Goal: Task Accomplishment & Management: Use online tool/utility

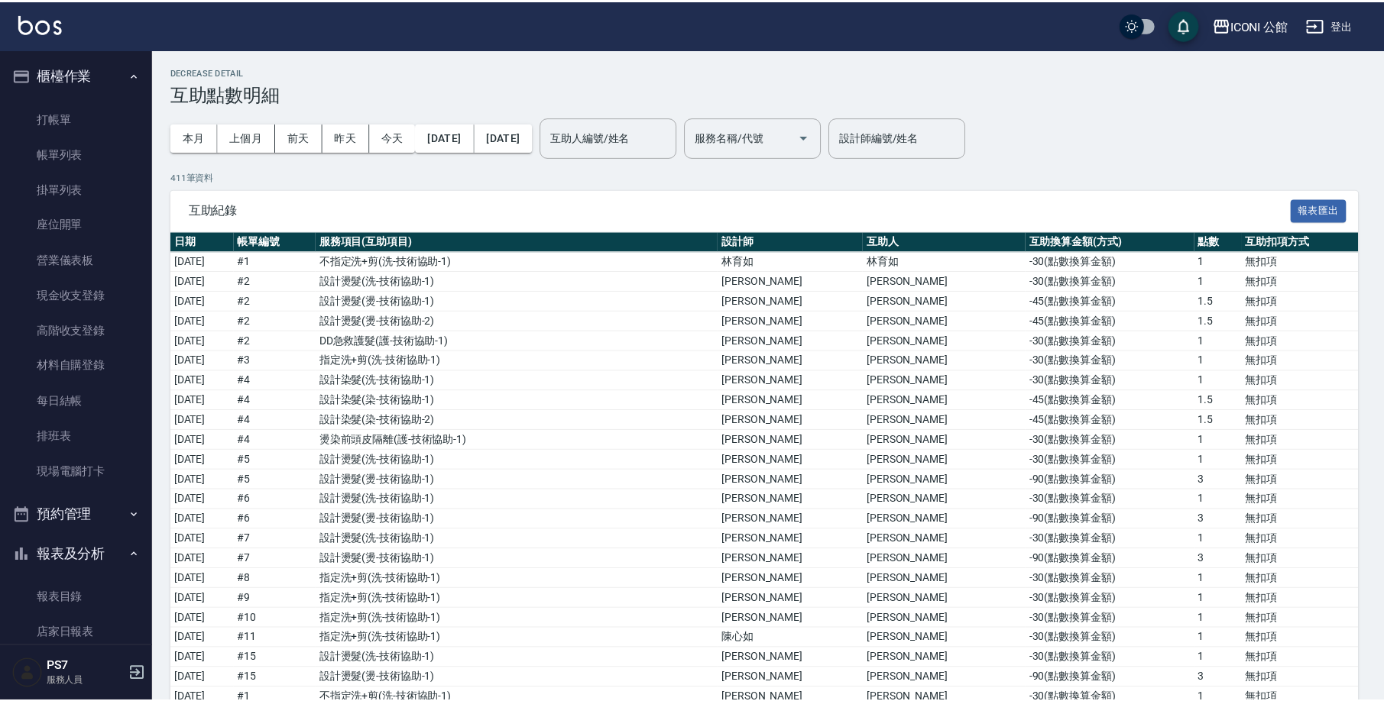
scroll to position [260, 0]
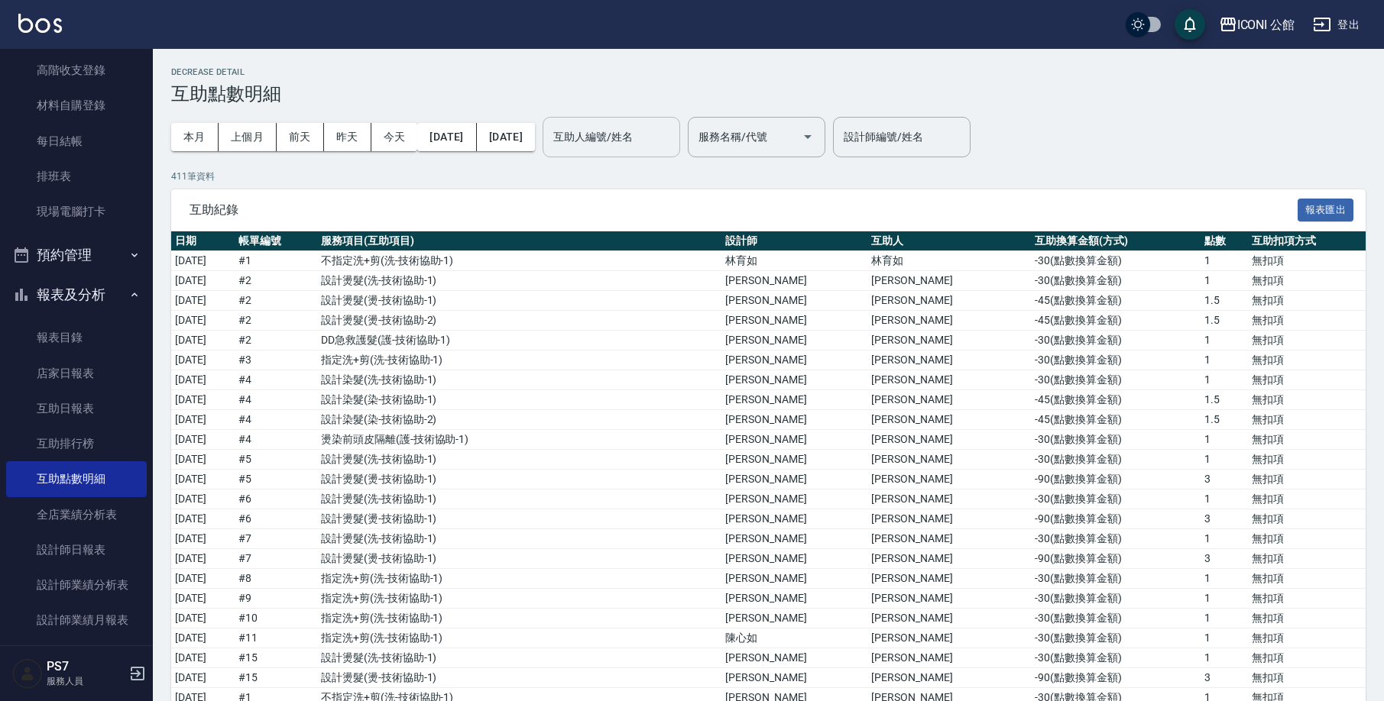
click at [649, 138] on input "互助人編號/姓名" at bounding box center [611, 137] width 124 height 27
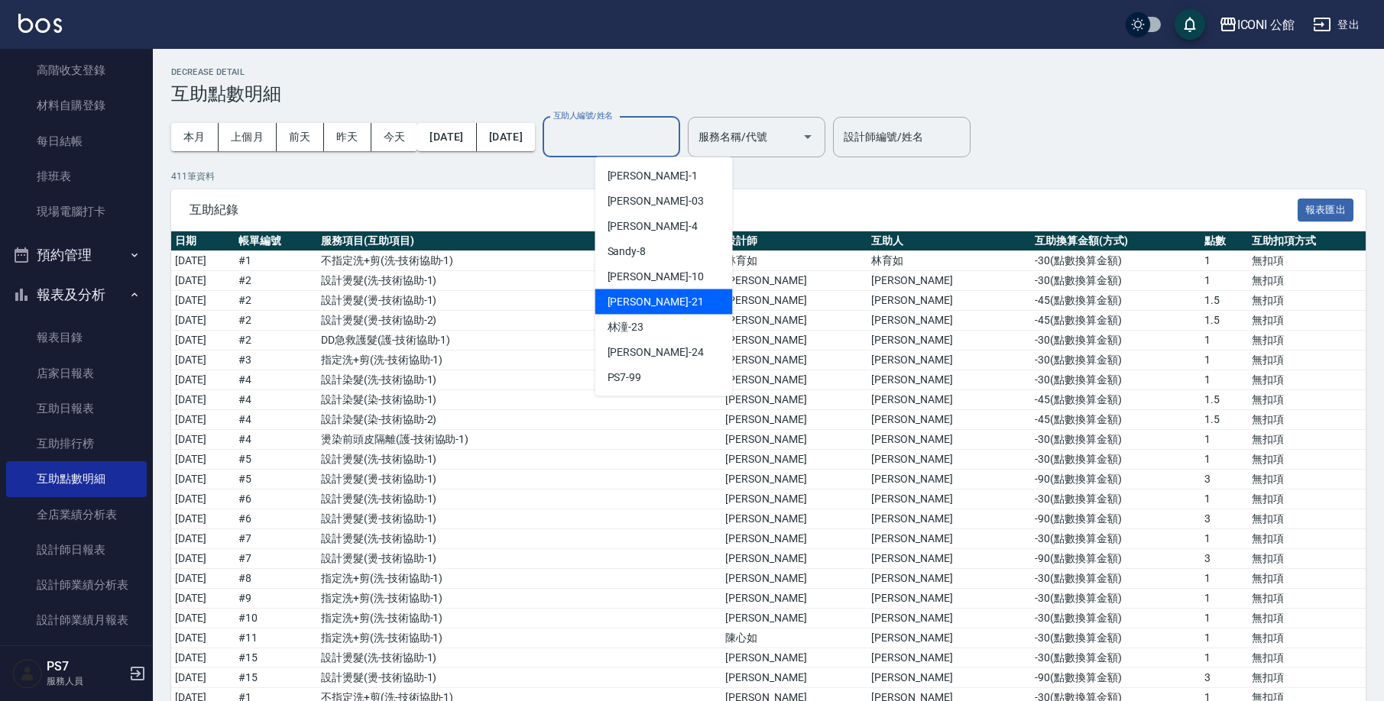
click at [720, 297] on div "[PERSON_NAME] -21" at bounding box center [664, 302] width 138 height 25
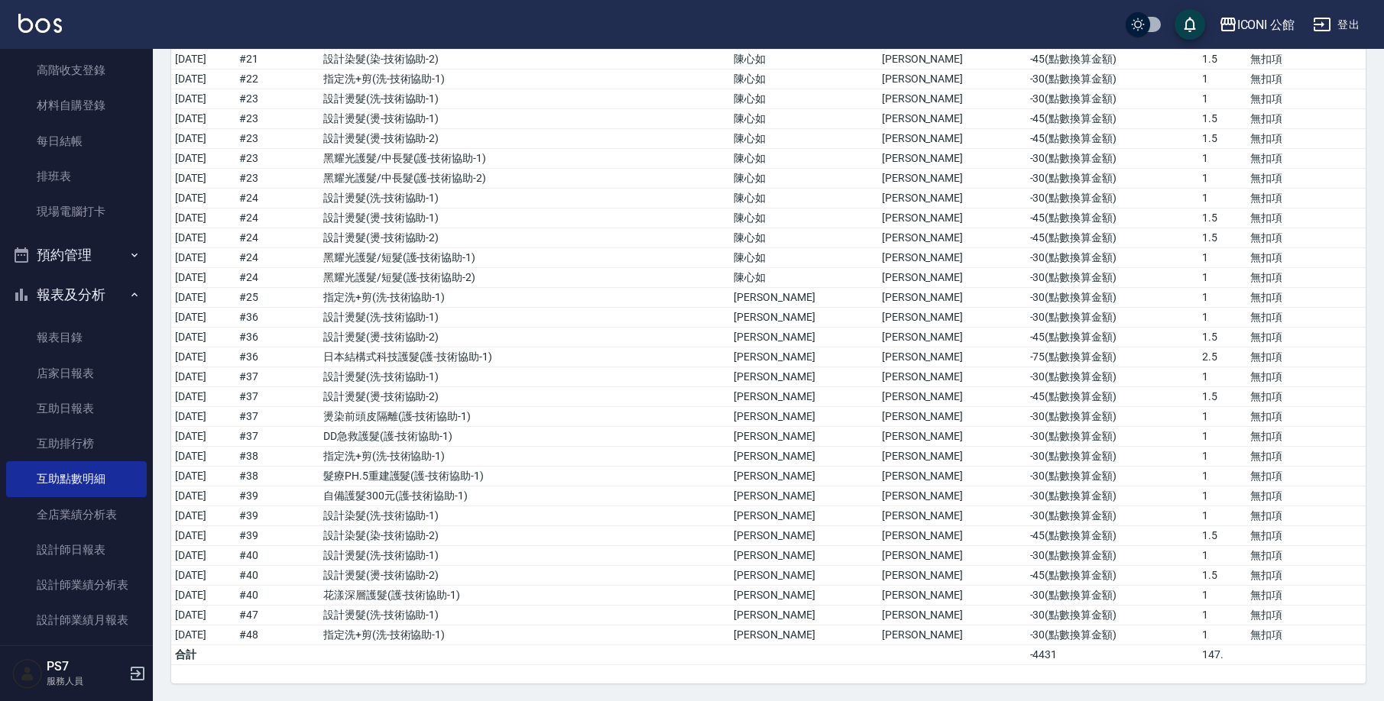
scroll to position [0, 0]
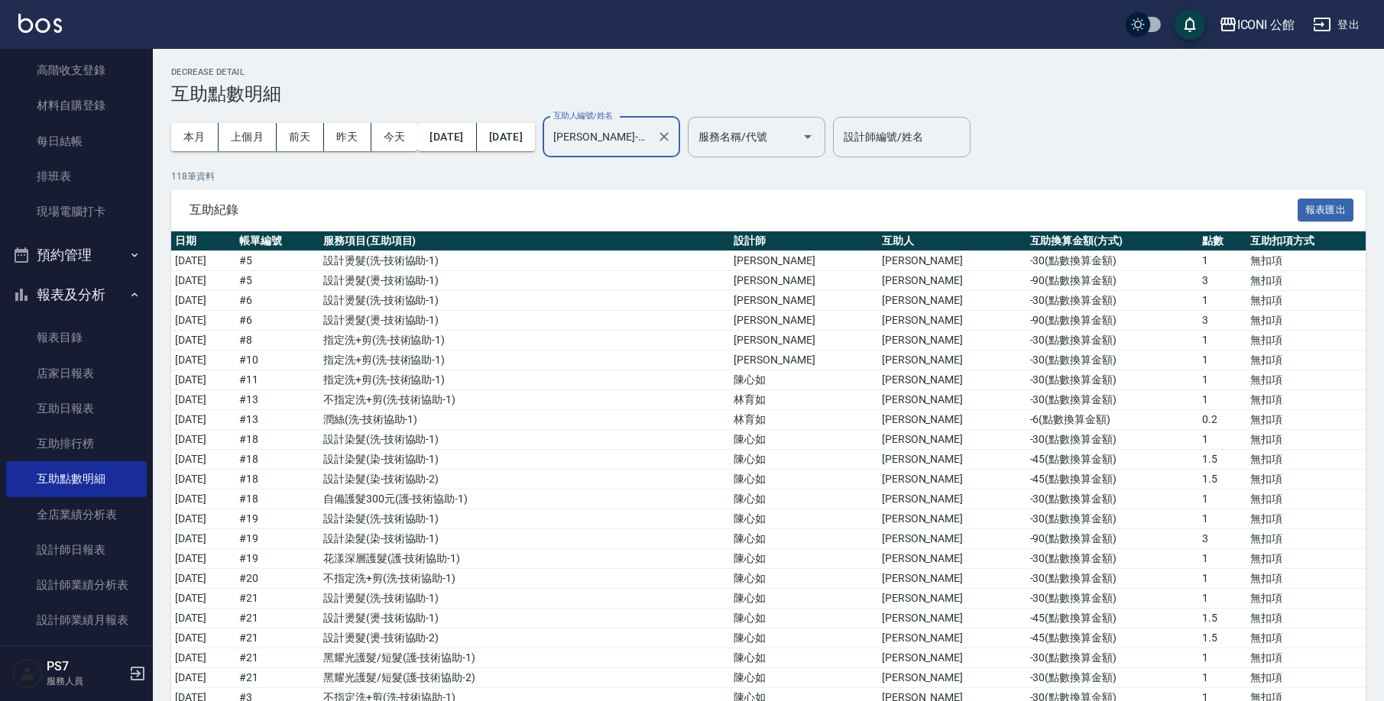
click at [680, 134] on div "[PERSON_NAME]-21 互助人編號/姓名" at bounding box center [611, 137] width 138 height 40
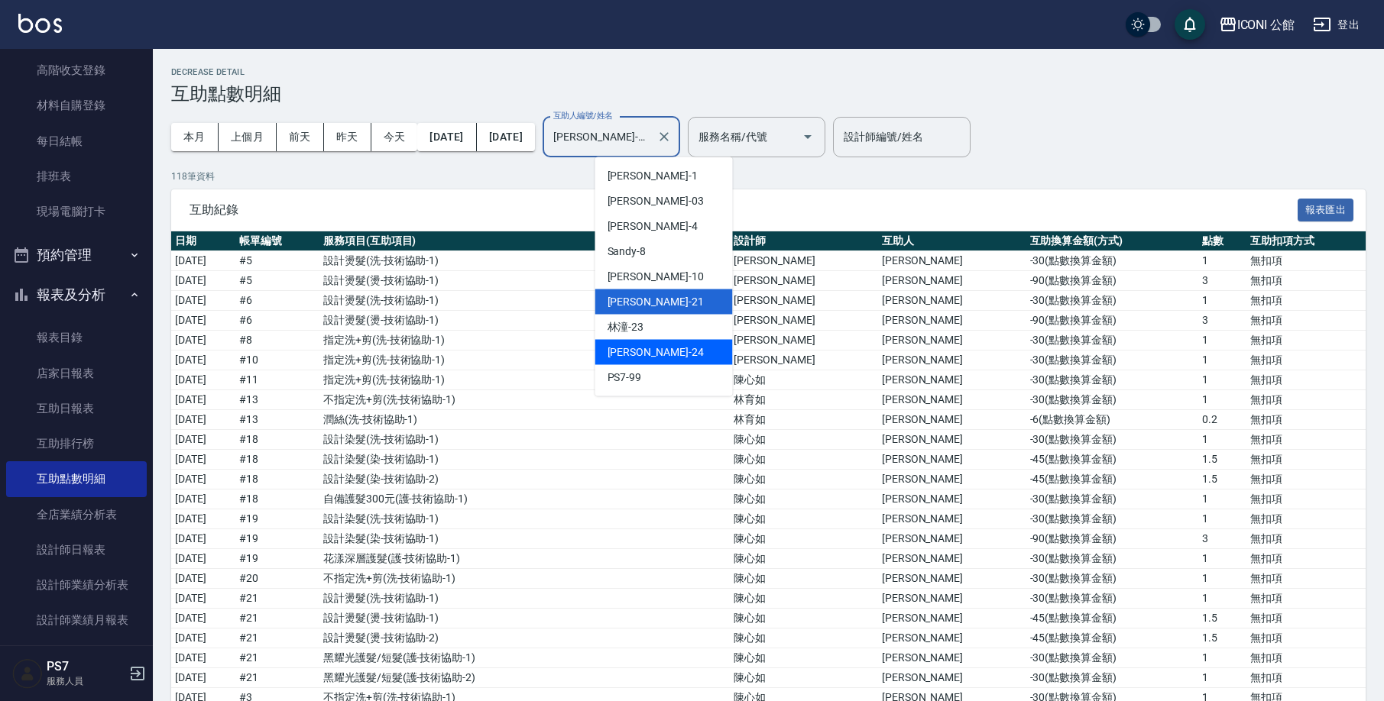
click at [663, 346] on div "[PERSON_NAME] -24" at bounding box center [664, 352] width 138 height 25
type input "[PERSON_NAME]-24"
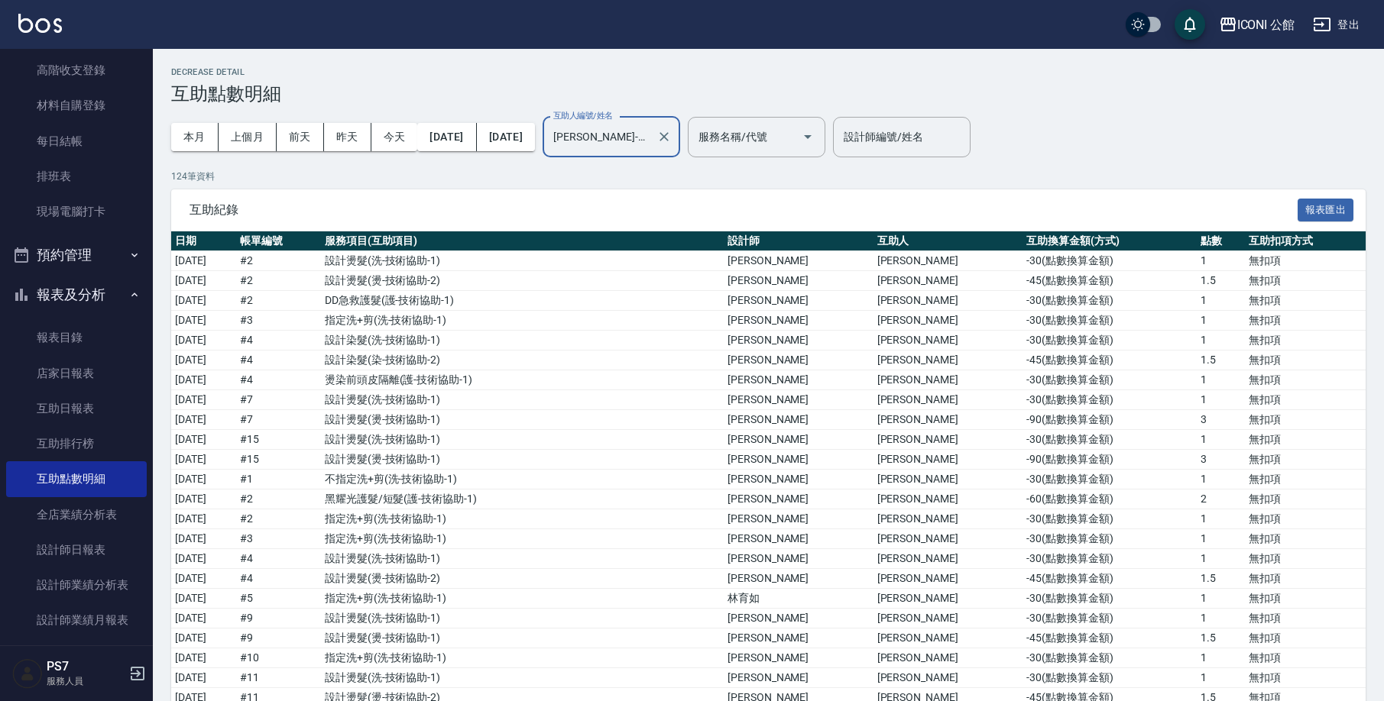
click at [672, 134] on icon "Clear" at bounding box center [663, 136] width 15 height 15
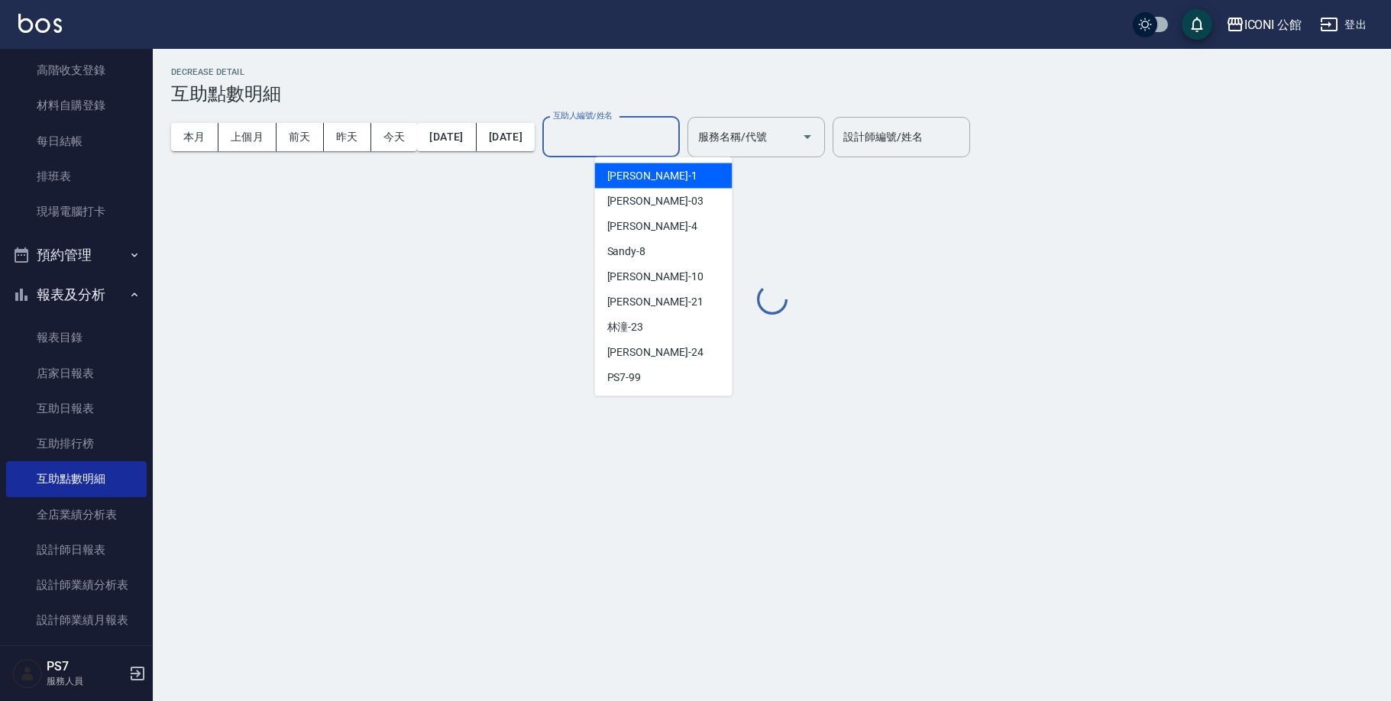
click at [673, 136] on input "互助人編號/姓名" at bounding box center [611, 137] width 124 height 27
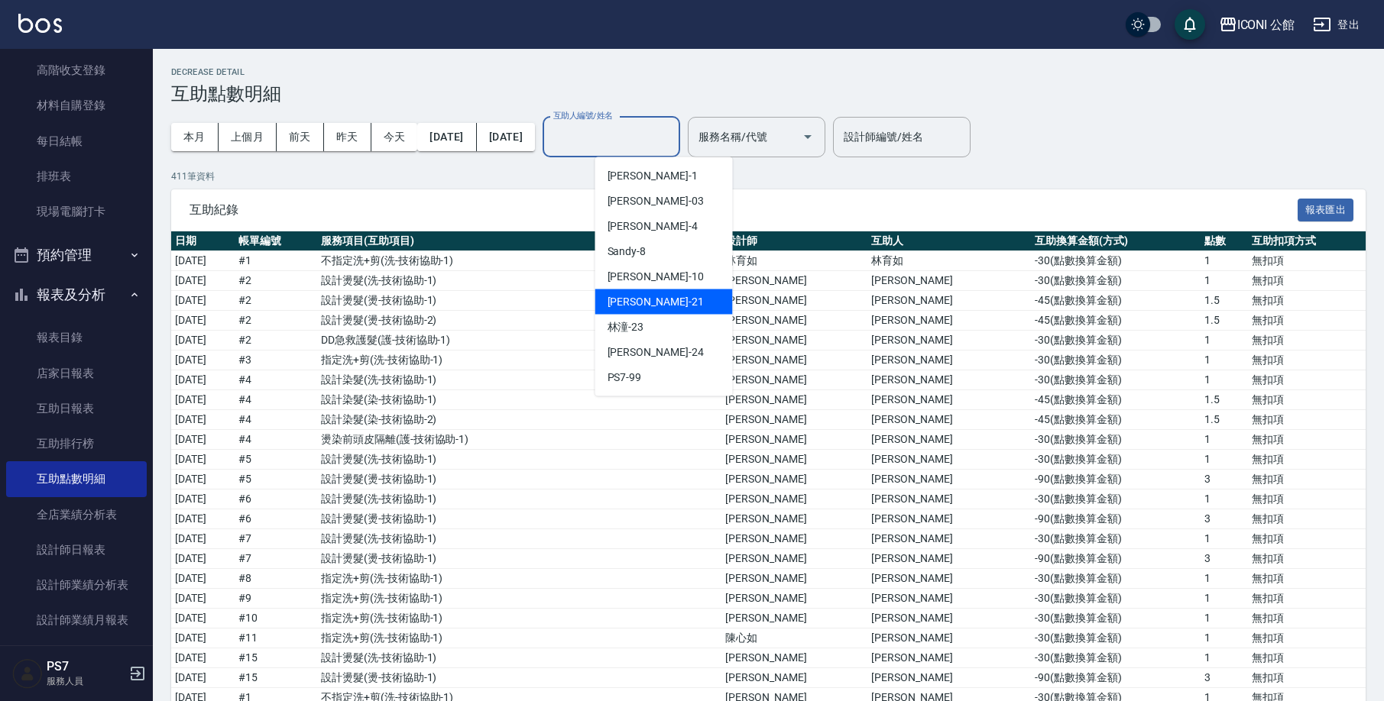
click at [649, 301] on div "[PERSON_NAME] -21" at bounding box center [664, 302] width 138 height 25
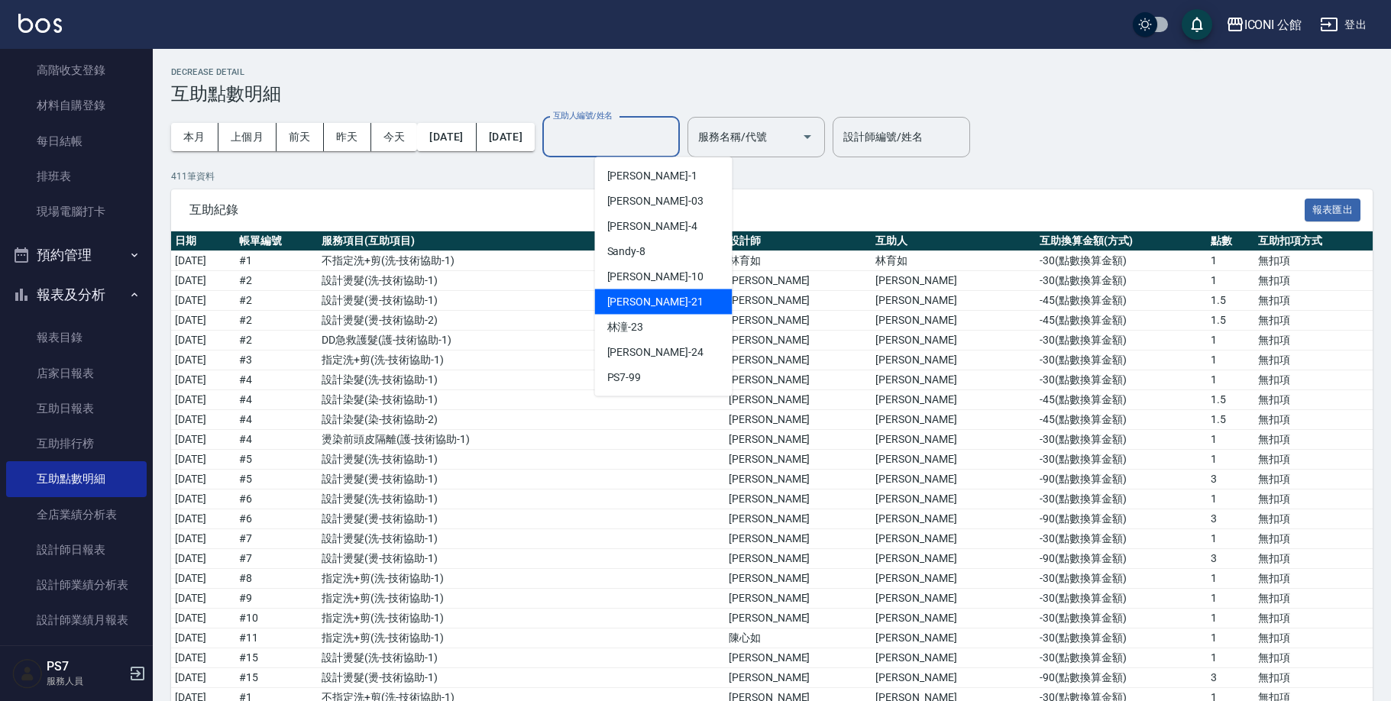
type input "[PERSON_NAME]-21"
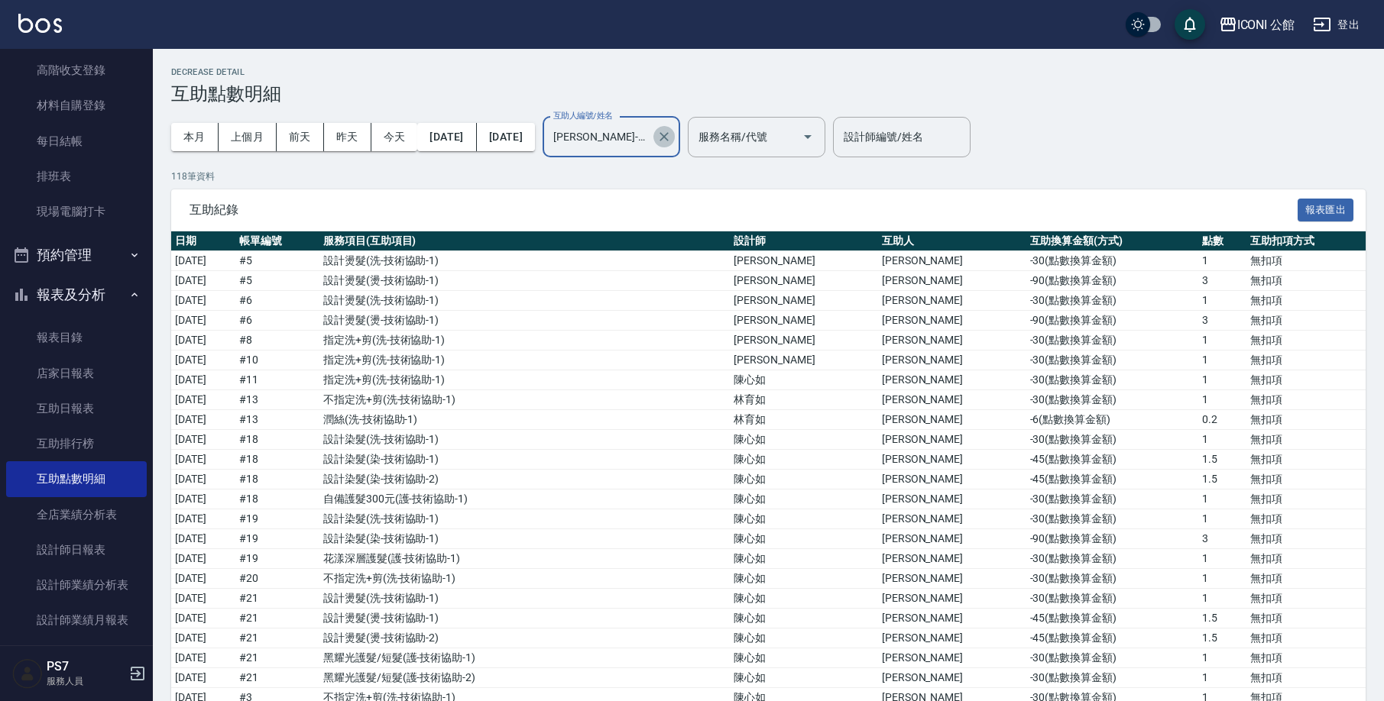
click at [672, 133] on icon "Clear" at bounding box center [663, 136] width 15 height 15
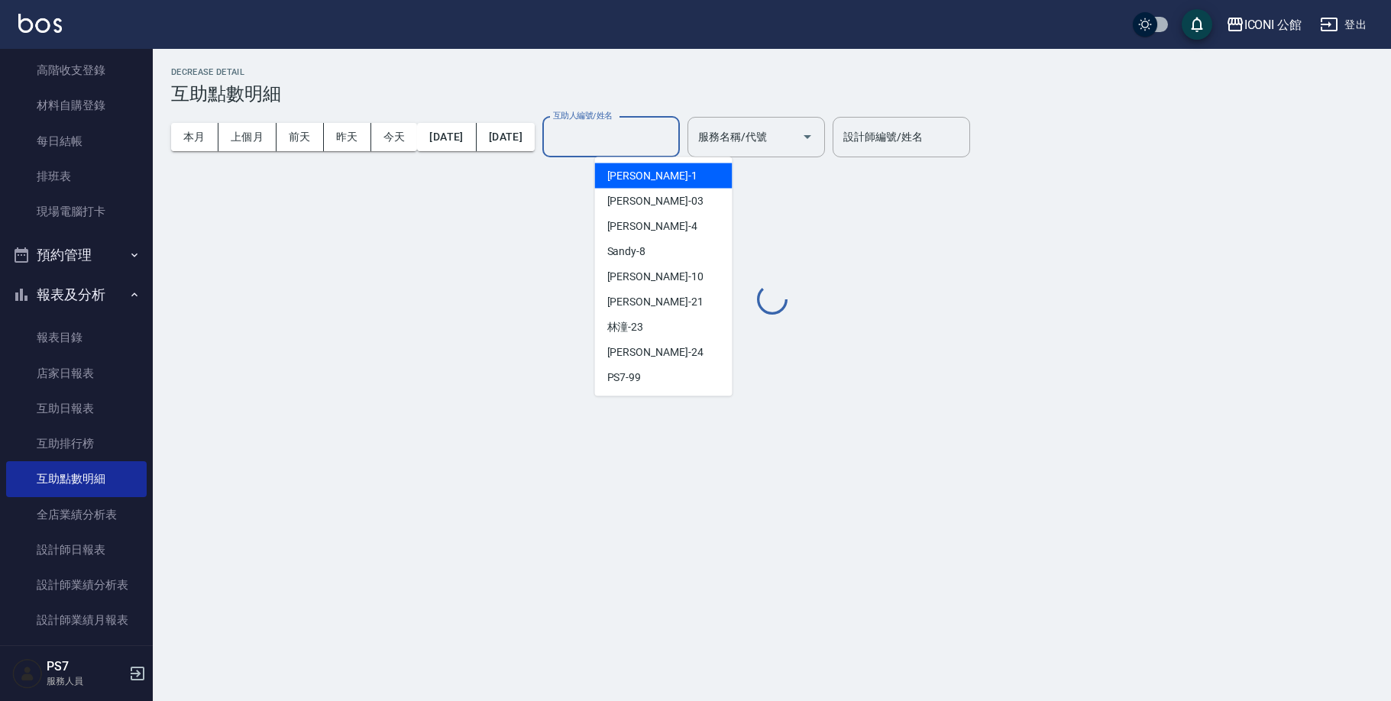
click at [652, 141] on input "互助人編號/姓名" at bounding box center [611, 137] width 124 height 27
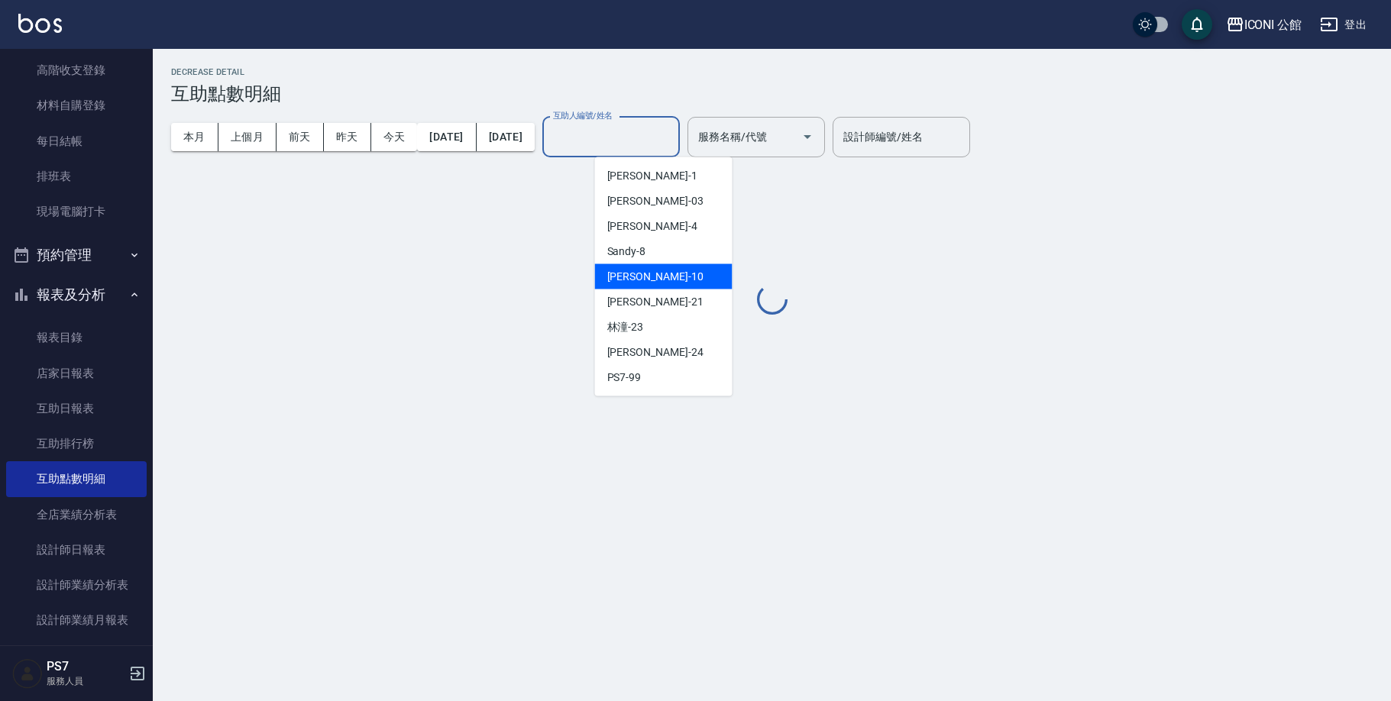
click at [657, 275] on div "[PERSON_NAME] -10" at bounding box center [664, 276] width 138 height 25
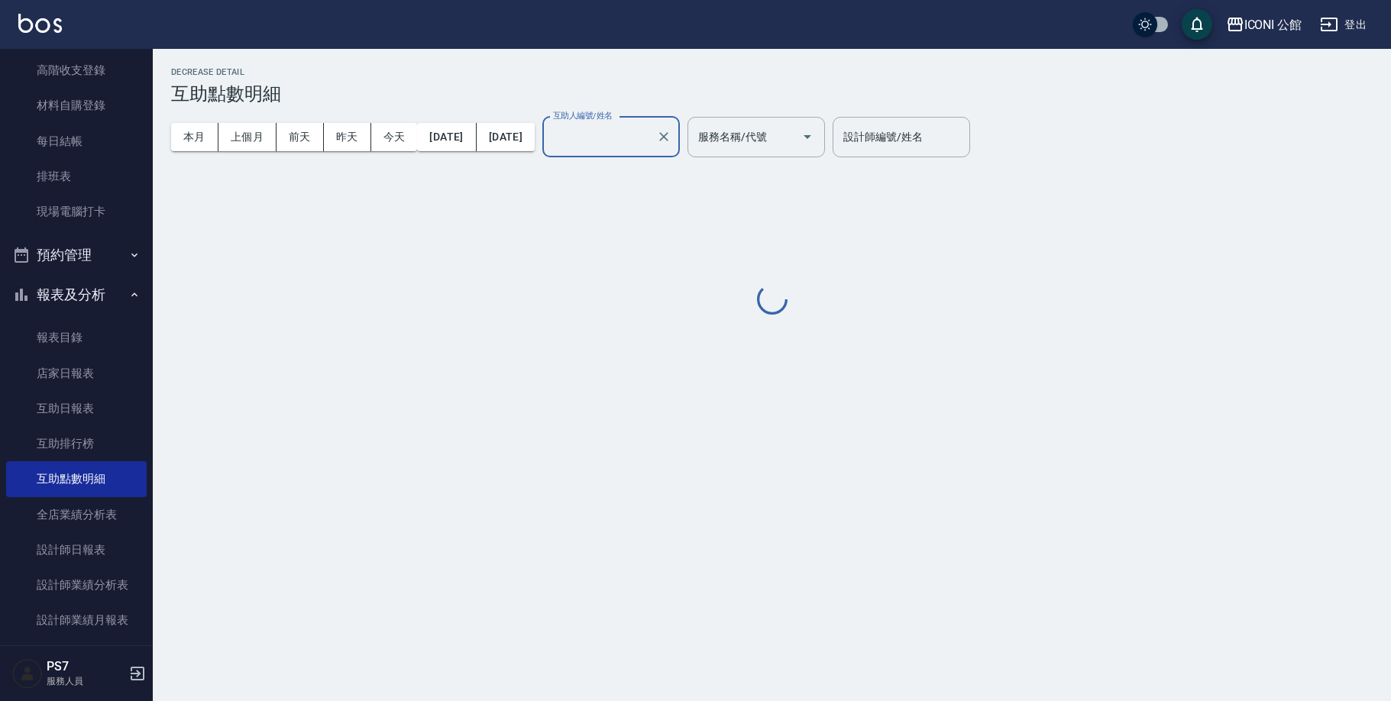
type input "[PERSON_NAME]-10"
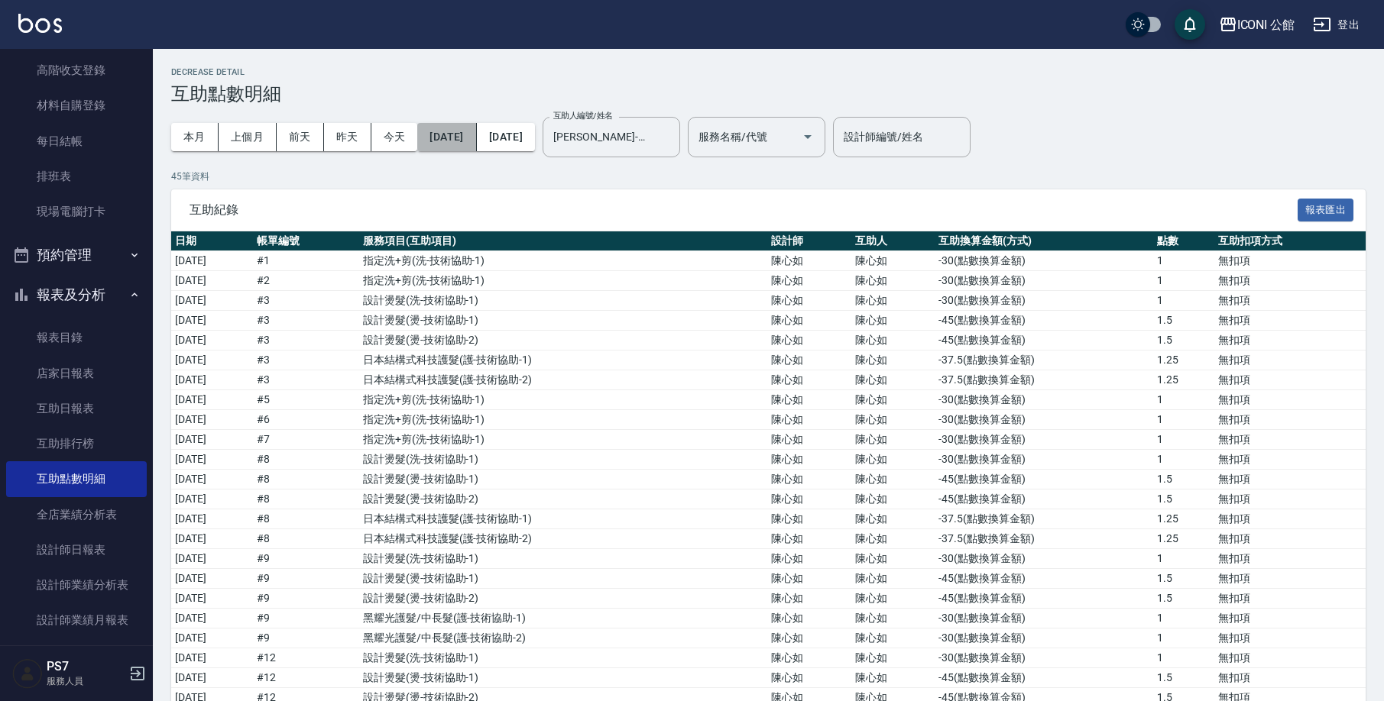
click at [465, 133] on button "[DATE]" at bounding box center [446, 137] width 59 height 28
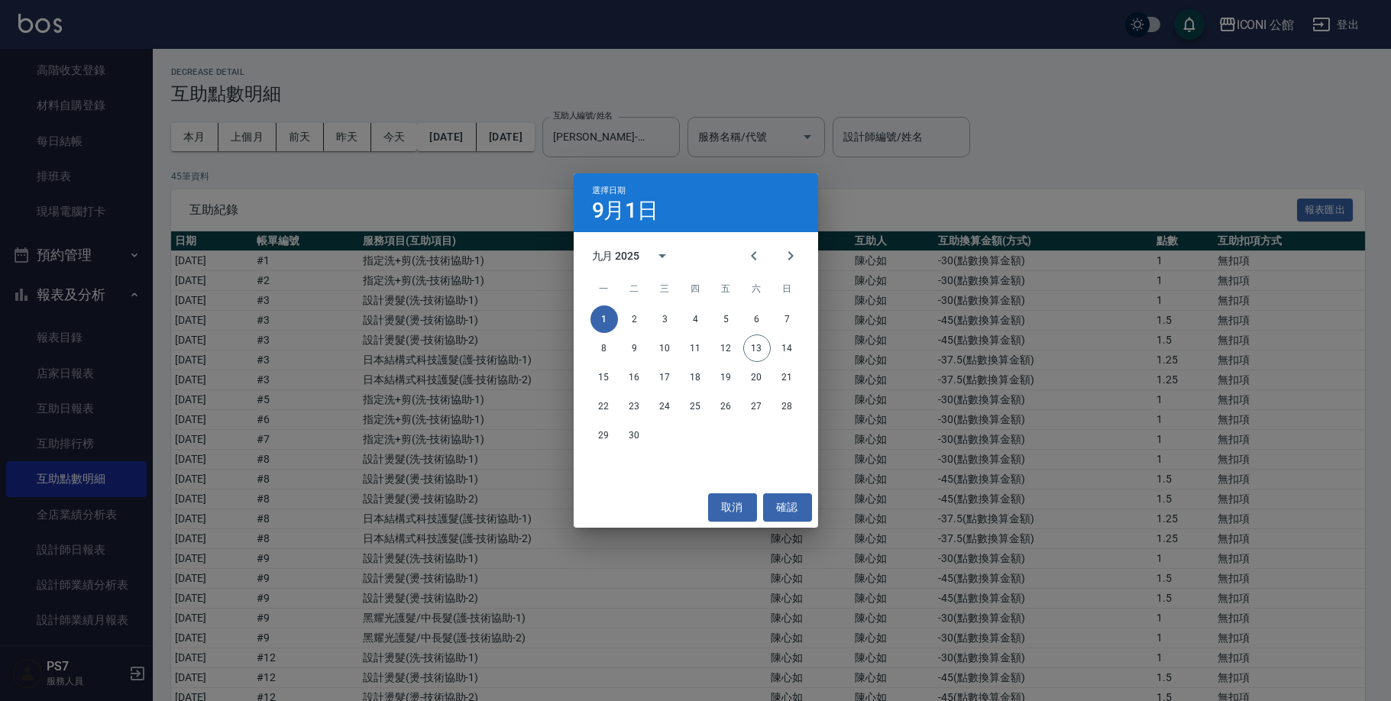
click at [298, 144] on div "選擇日期 9月1日 九月 2025 一 二 三 四 五 六 日 1 2 3 4 5 6 7 8 9 10 11 12 13 14 15 16 17 18 19…" at bounding box center [695, 350] width 1391 height 701
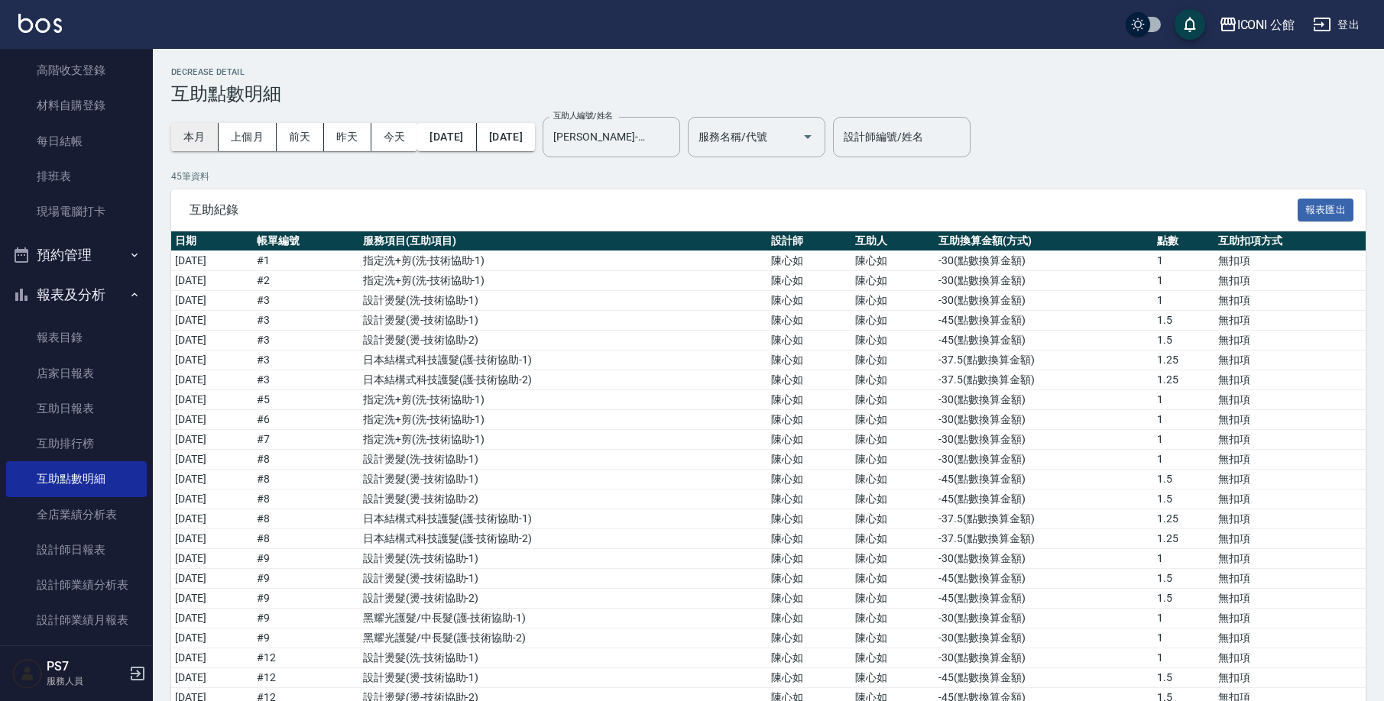
click at [191, 142] on button "本月" at bounding box center [194, 137] width 47 height 28
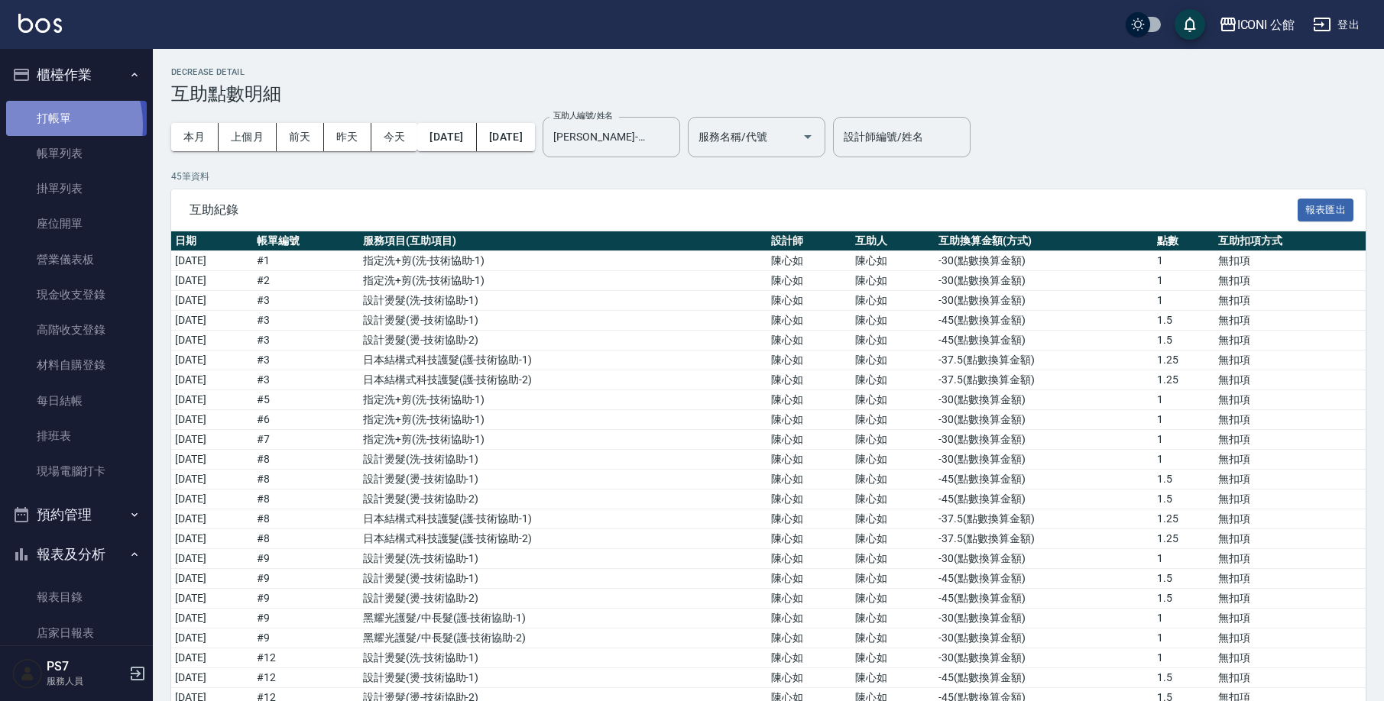
click at [47, 125] on link "打帳單" at bounding box center [76, 118] width 141 height 35
